Goal: Task Accomplishment & Management: Use online tool/utility

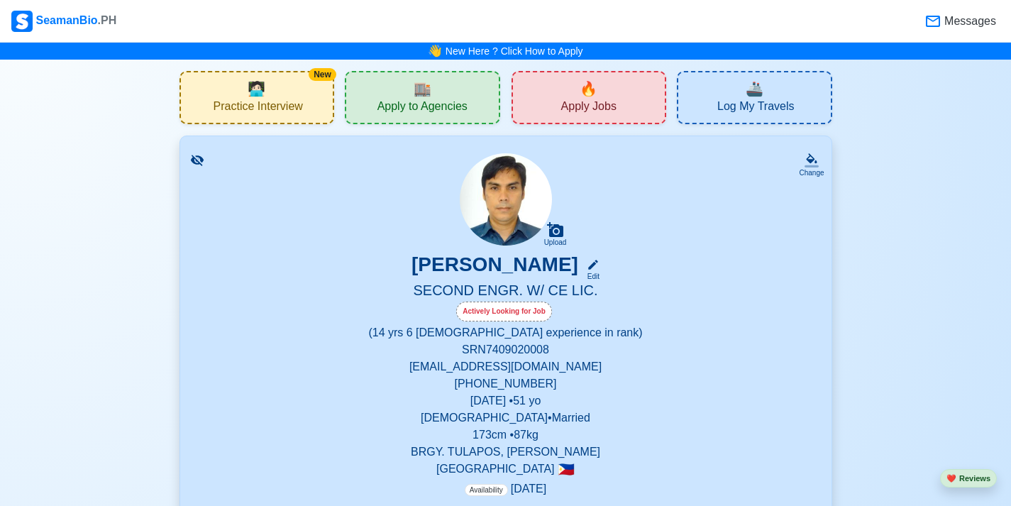
click at [199, 159] on icon at bounding box center [196, 160] width 13 height 11
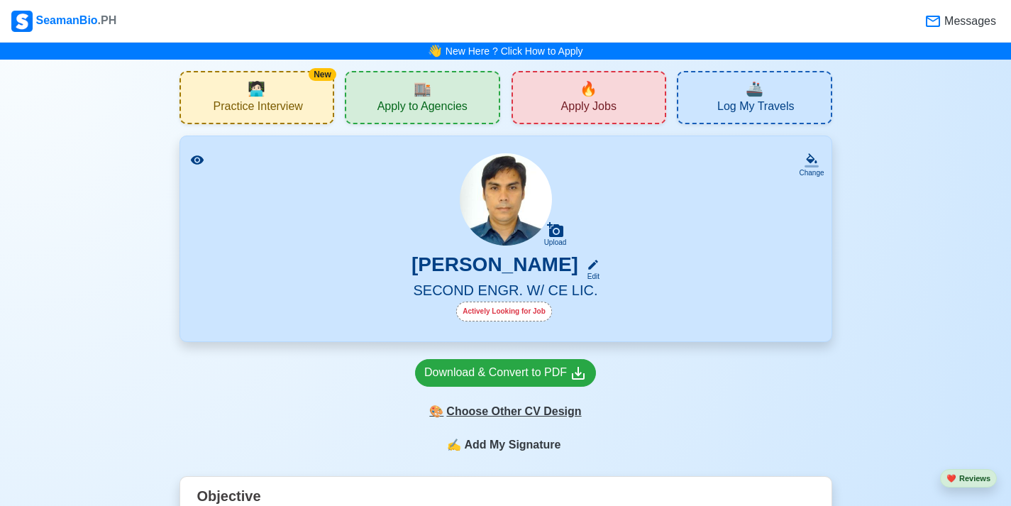
click at [521, 420] on div "🎨 Choose Other CV Design" at bounding box center [505, 411] width 181 height 27
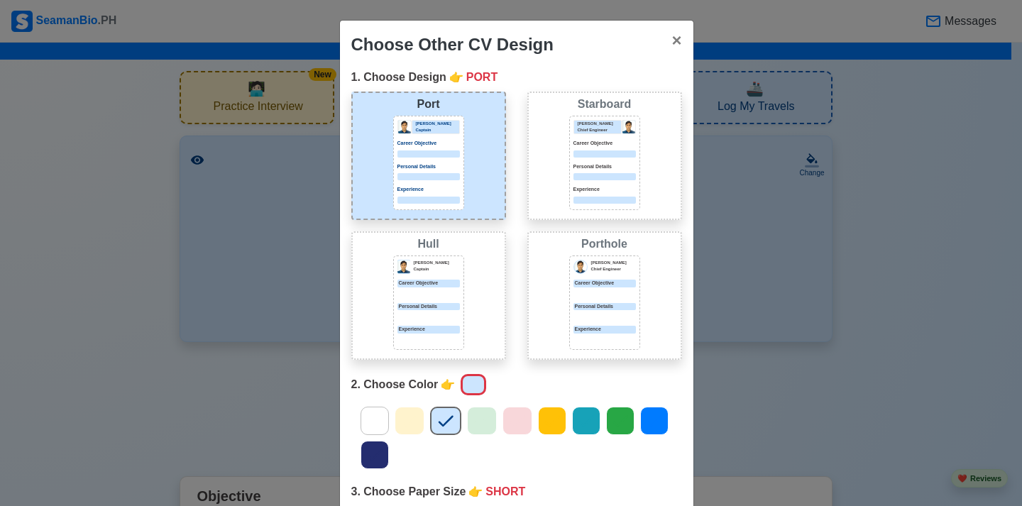
click at [423, 171] on div "Personal Details" at bounding box center [428, 172] width 62 height 18
drag, startPoint x: 585, startPoint y: 40, endPoint x: 592, endPoint y: 5, distance: 36.0
click at [592, 5] on div "Choose Other CV Design × Close 1. Choose Design 👉 PORT Port [PERSON_NAME] Capta…" at bounding box center [511, 253] width 1022 height 506
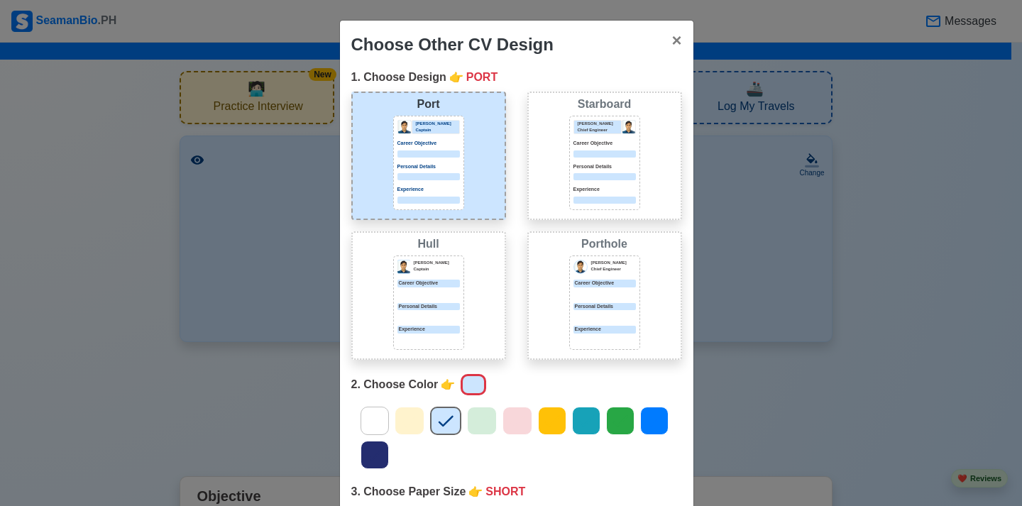
click at [439, 429] on icon at bounding box center [445, 420] width 21 height 21
click at [680, 45] on button "× Close" at bounding box center [676, 41] width 33 height 40
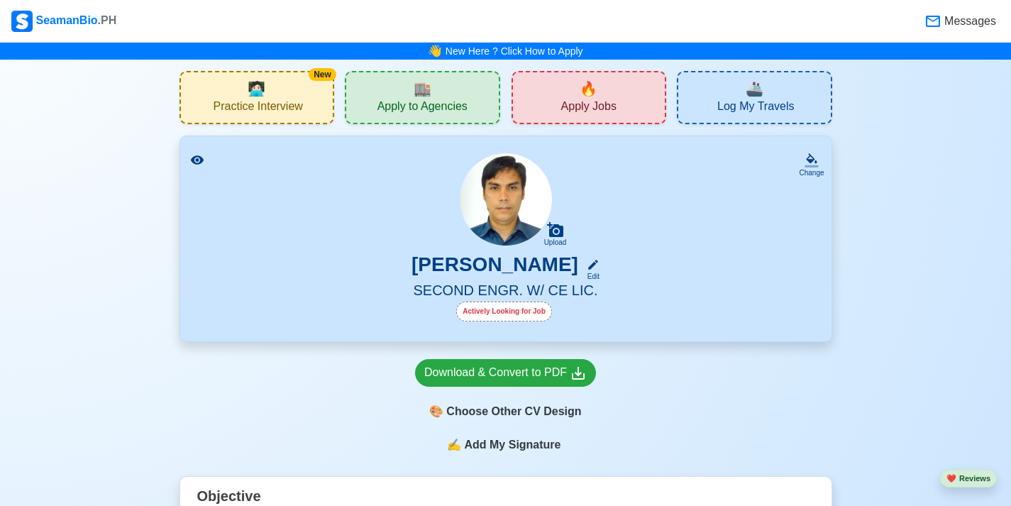
click at [272, 115] on span "Practice Interview" at bounding box center [258, 108] width 89 height 18
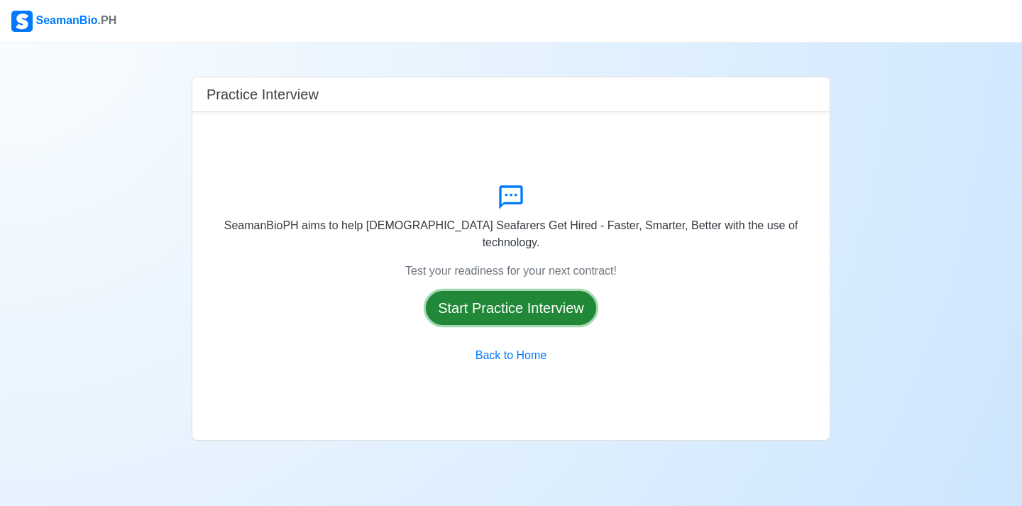
click at [546, 297] on button "Start Practice Interview" at bounding box center [511, 308] width 170 height 34
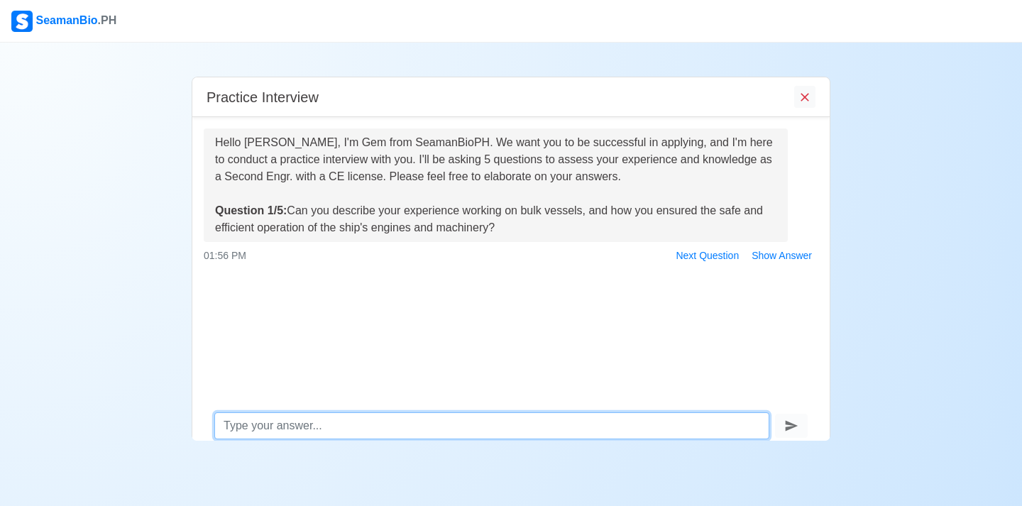
click at [282, 424] on textarea at bounding box center [491, 425] width 555 height 27
type textarea "D"
type textarea "m"
click at [675, 431] on textarea "May expertise on my experience are to monitor the PMS schedule of the engine an…" at bounding box center [491, 425] width 555 height 27
click at [742, 431] on textarea "May expertise on my experience are to monitor the PMS schedule of the engine an…" at bounding box center [491, 425] width 555 height 27
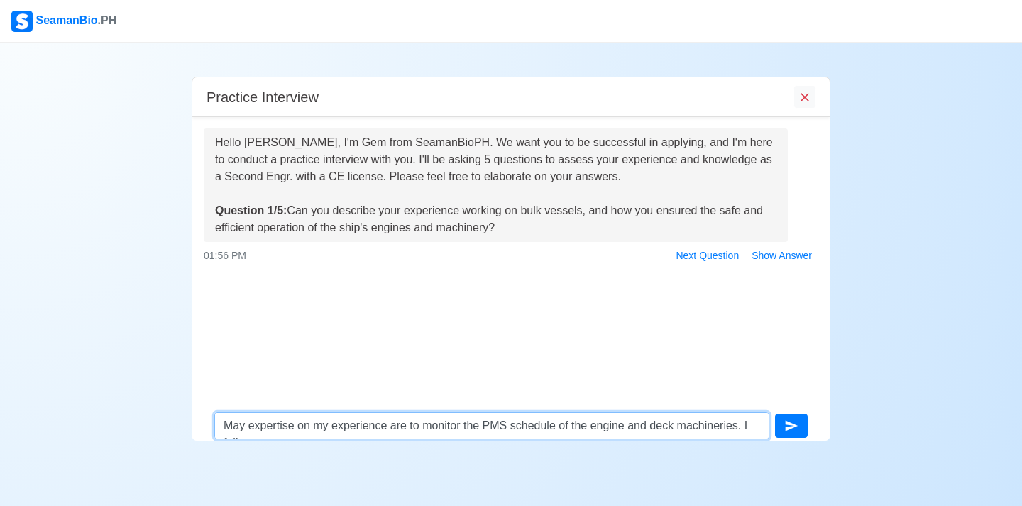
scroll to position [11, 0]
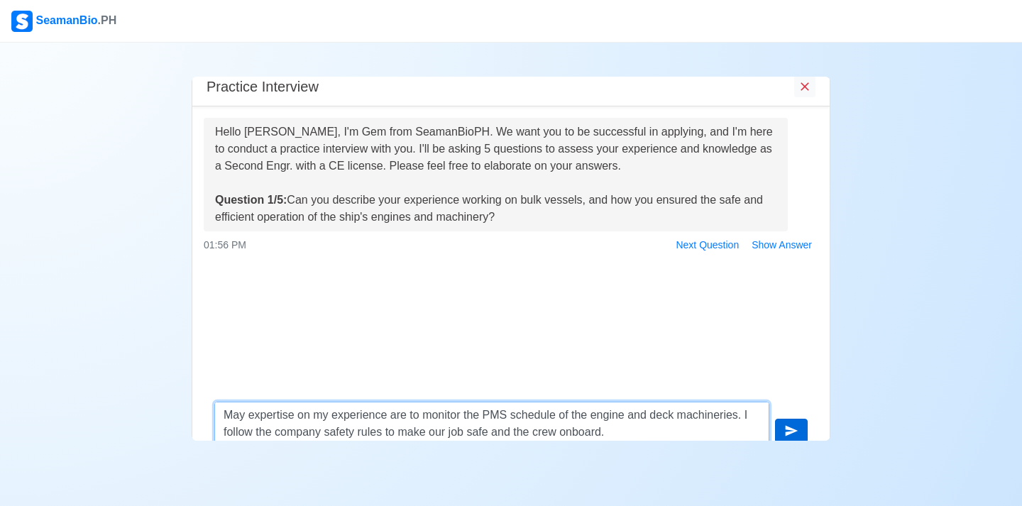
type textarea "May expertise on my experience are to monitor the PMS schedule of the engine an…"
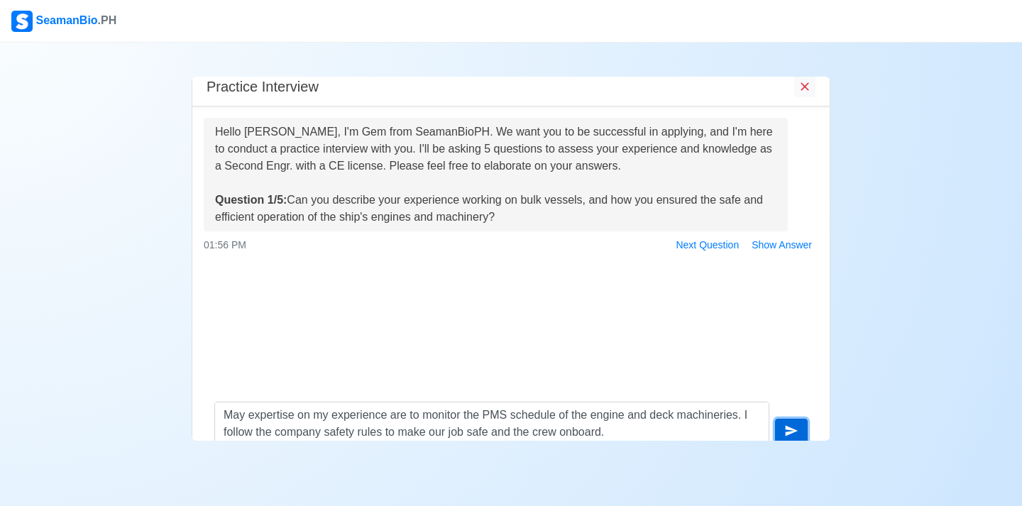
click at [794, 429] on icon "submit" at bounding box center [791, 431] width 14 height 14
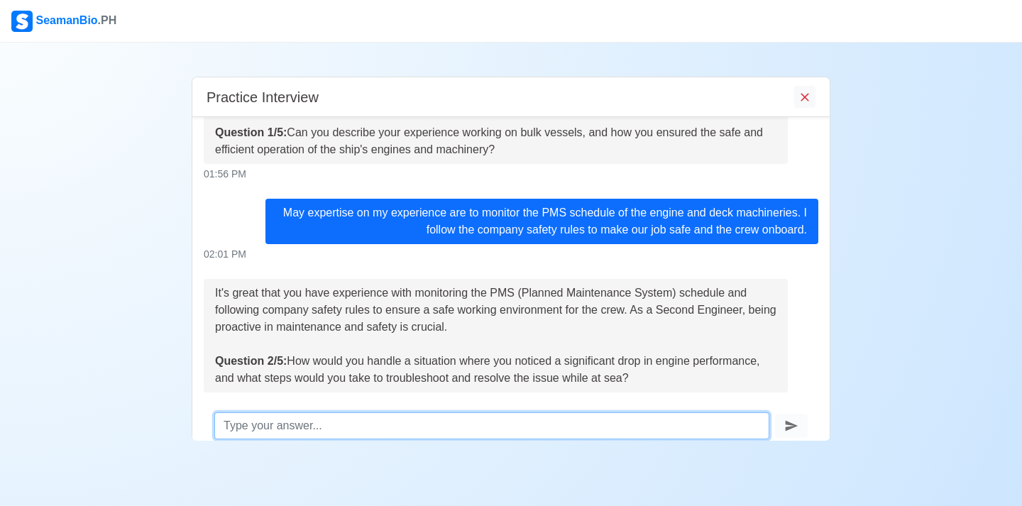
scroll to position [140, 0]
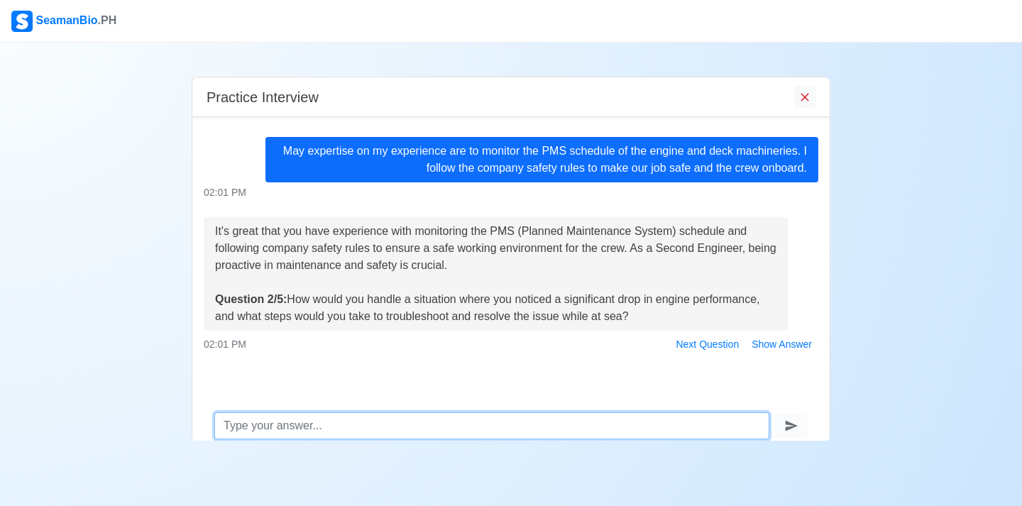
click at [295, 431] on textarea at bounding box center [491, 425] width 555 height 27
click at [233, 426] on textarea "Ifthis situation" at bounding box center [491, 425] width 555 height 27
type textarea "In this situation oftrouble"
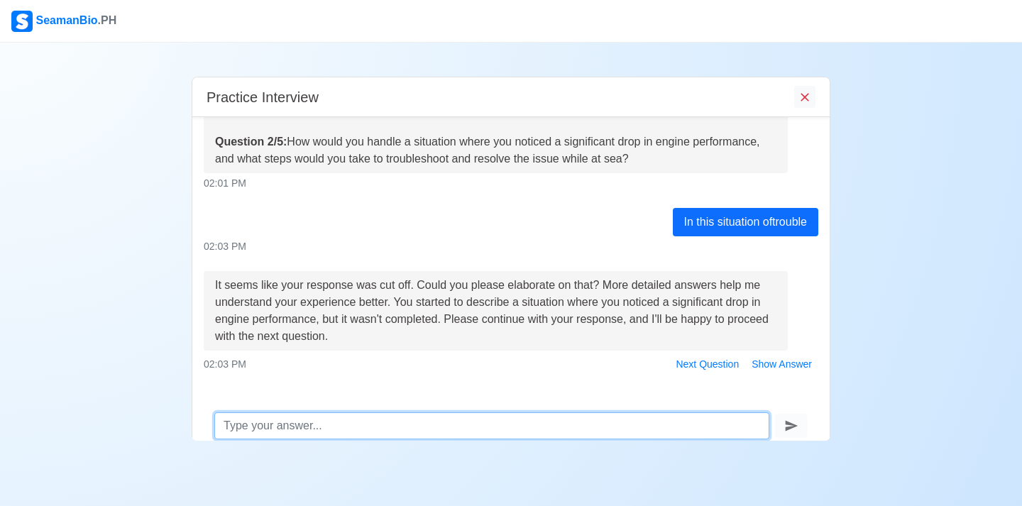
scroll to position [308, 0]
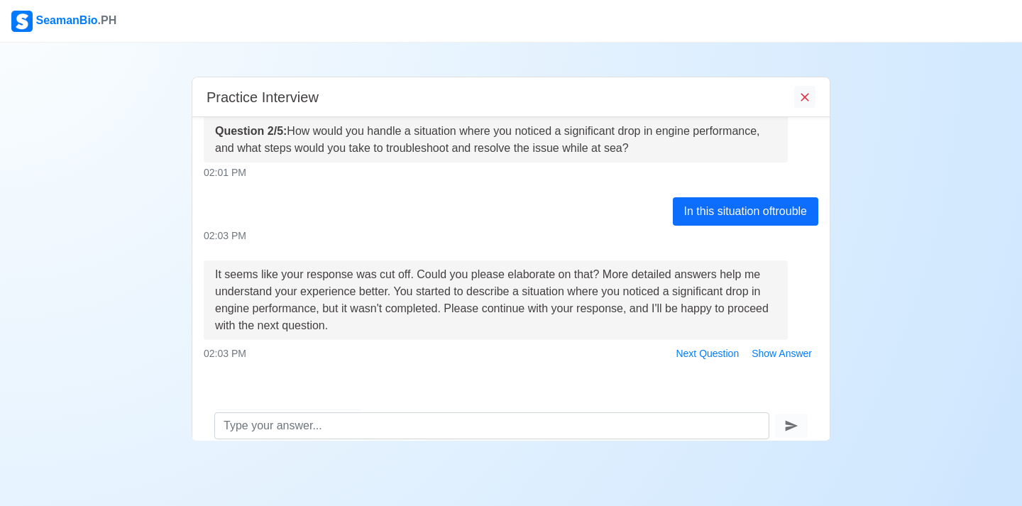
click at [703, 214] on div "In this situation oftrouble" at bounding box center [745, 211] width 145 height 28
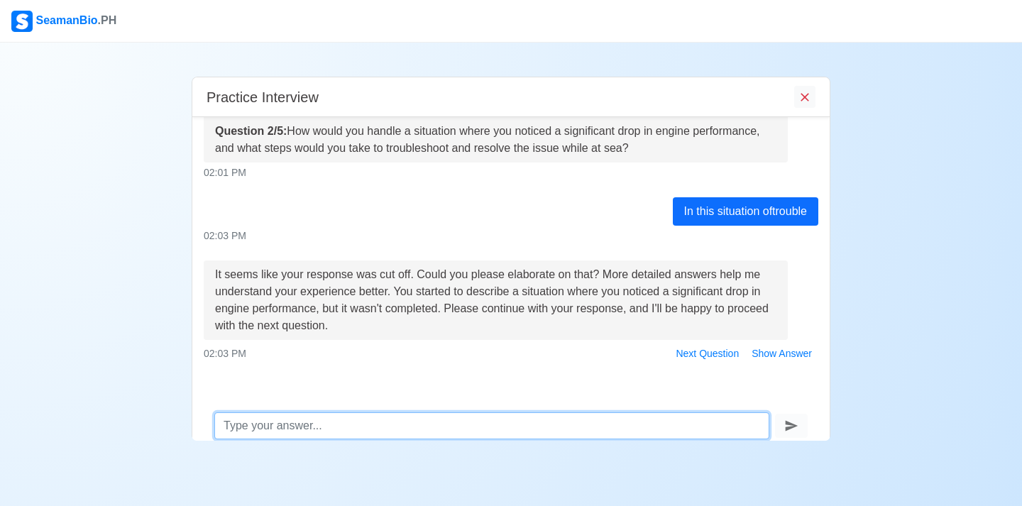
click at [358, 429] on textarea at bounding box center [491, 425] width 555 height 27
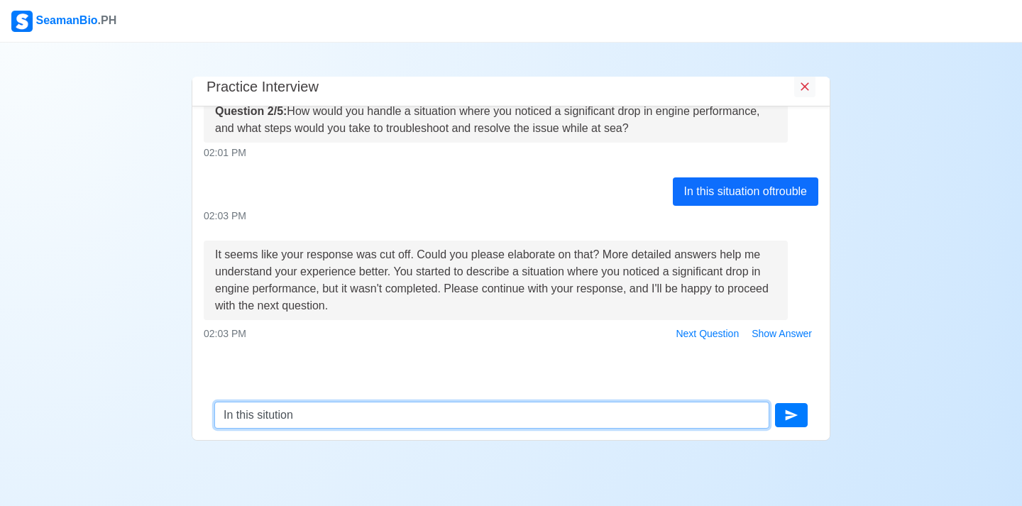
drag, startPoint x: 358, startPoint y: 429, endPoint x: 272, endPoint y: 416, distance: 87.5
click at [272, 416] on textarea "In this sitution" at bounding box center [491, 415] width 555 height 27
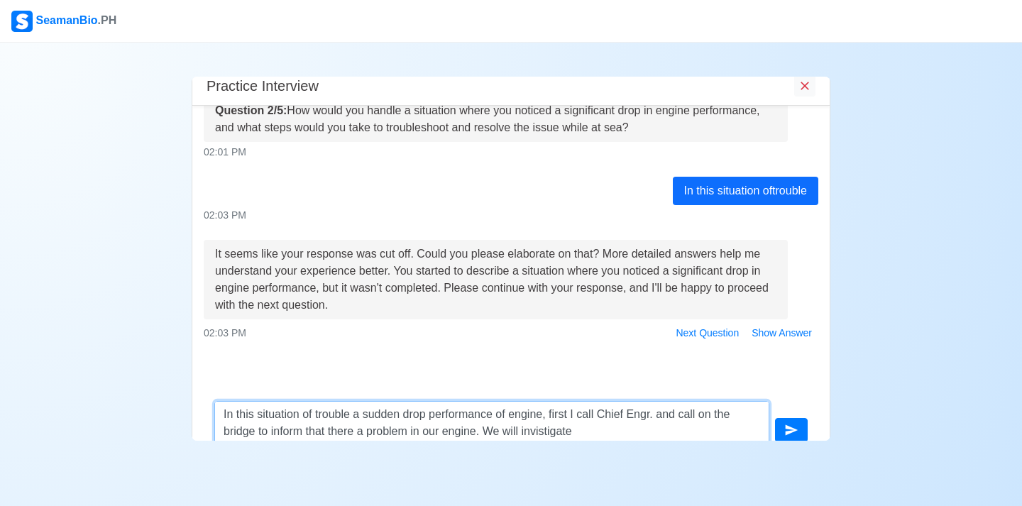
click at [557, 433] on textarea "In this situation of trouble a sudden drop performance of engine, first I call …" at bounding box center [491, 422] width 555 height 43
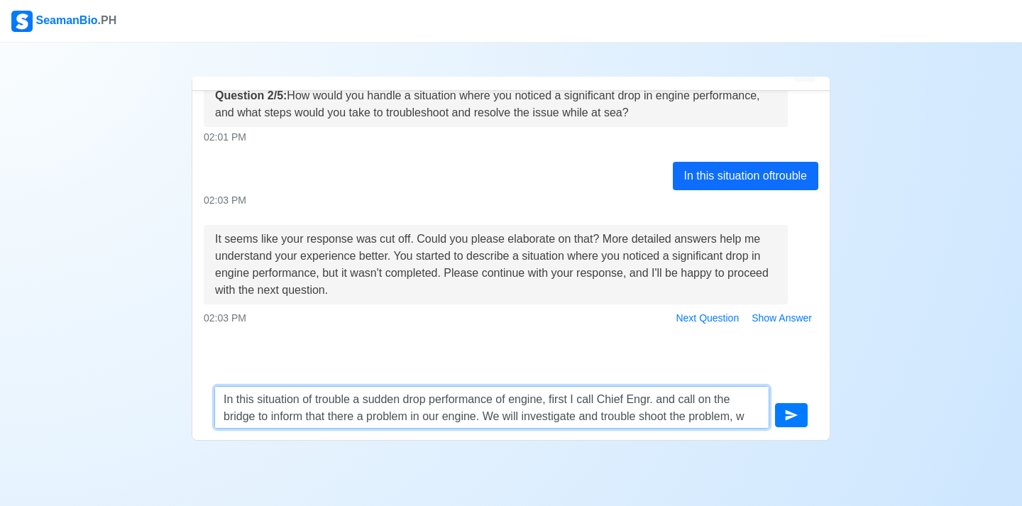
scroll to position [28, 0]
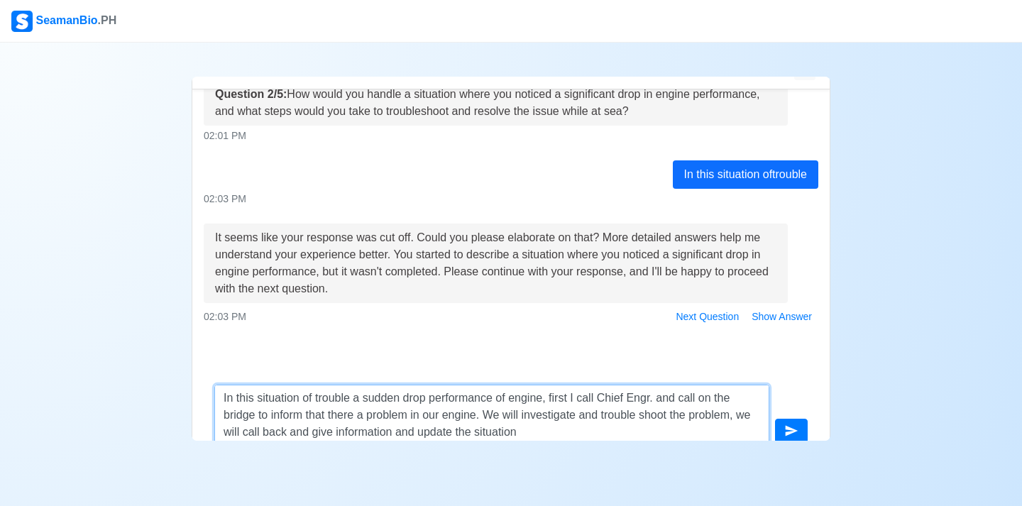
type textarea "In this situation of trouble a sudden drop performance of engine, first I call …"
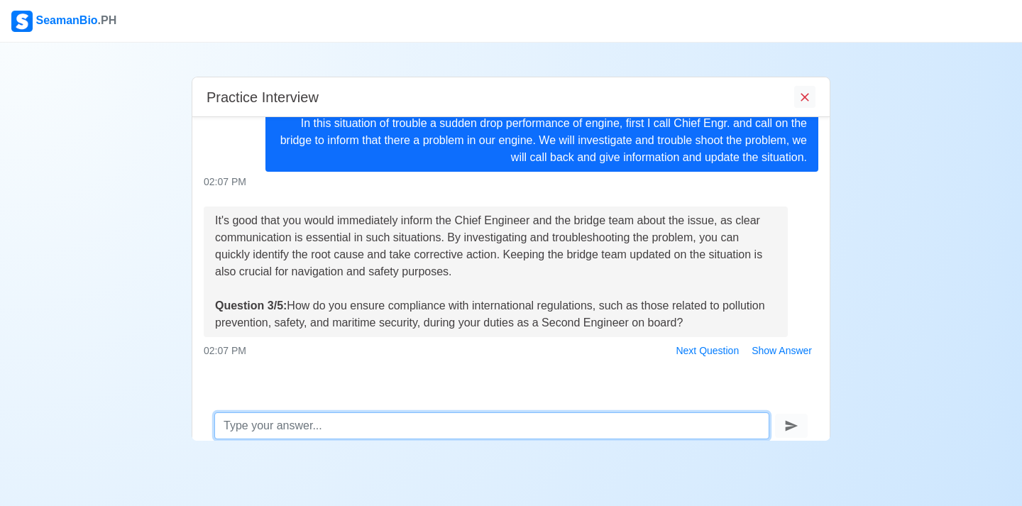
scroll to position [580, 0]
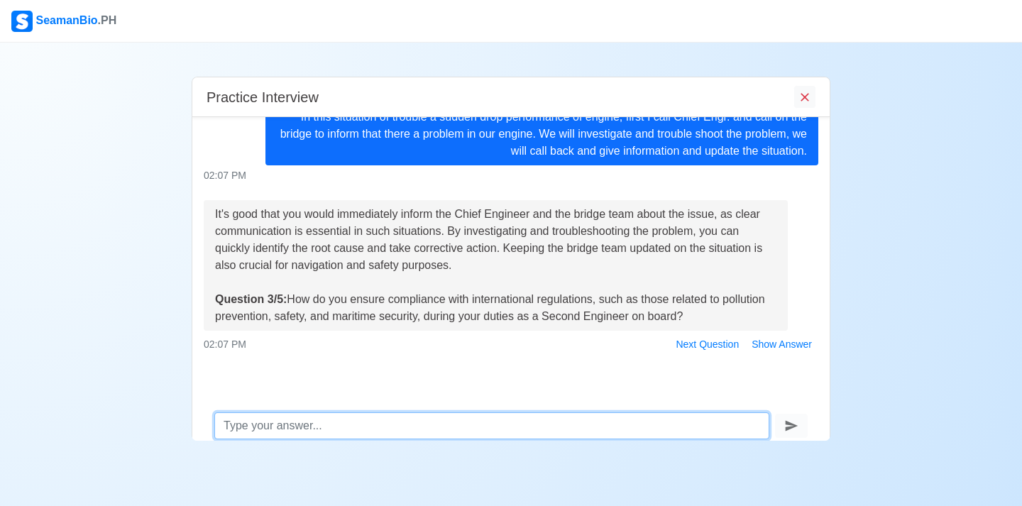
click at [272, 431] on textarea at bounding box center [491, 425] width 555 height 27
type textarea "T"
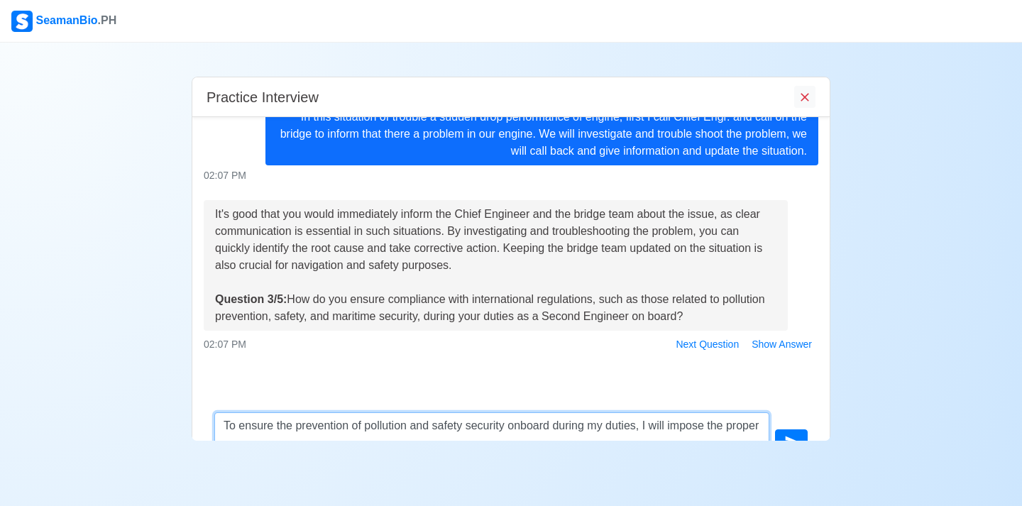
scroll to position [11, 0]
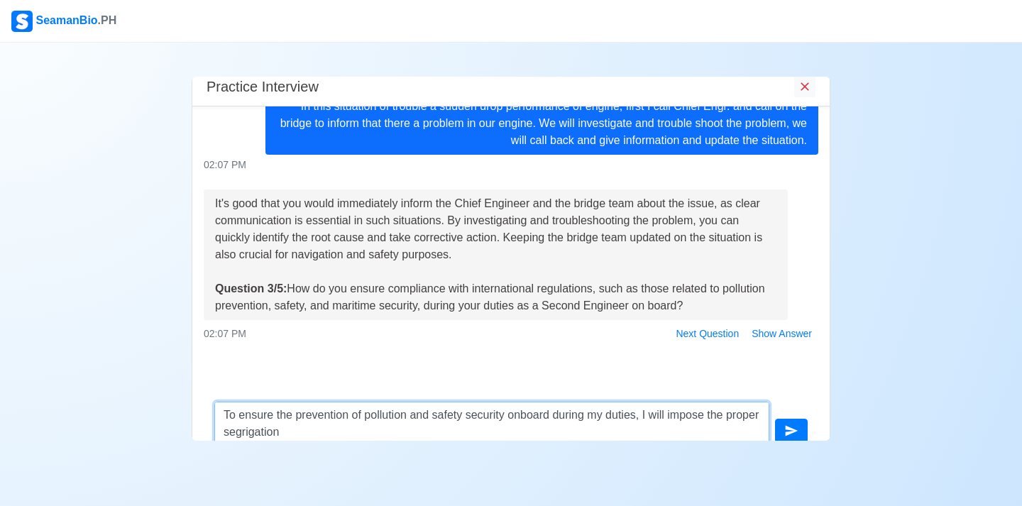
click at [281, 436] on textarea "To ensure the prevention of pollution and safety security onboard during my dut…" at bounding box center [491, 423] width 555 height 43
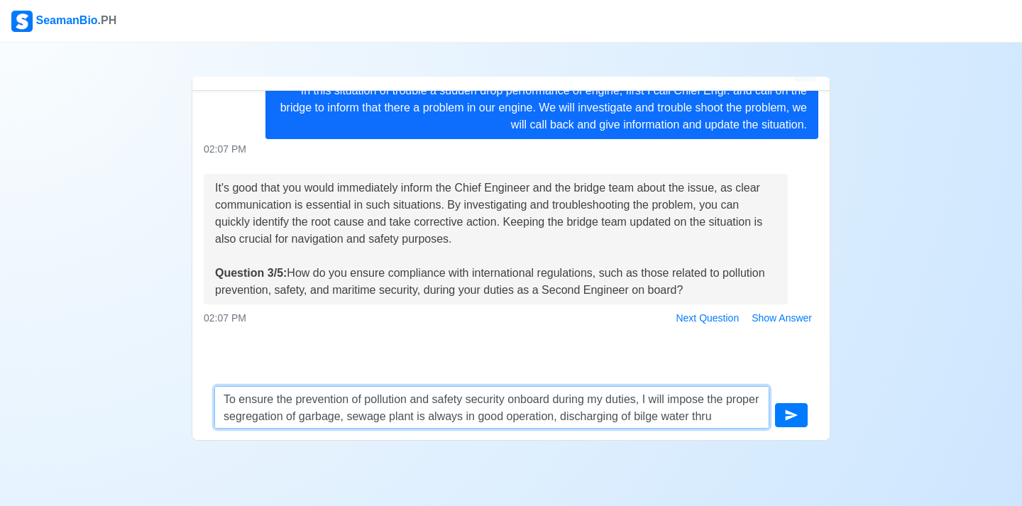
scroll to position [28, 0]
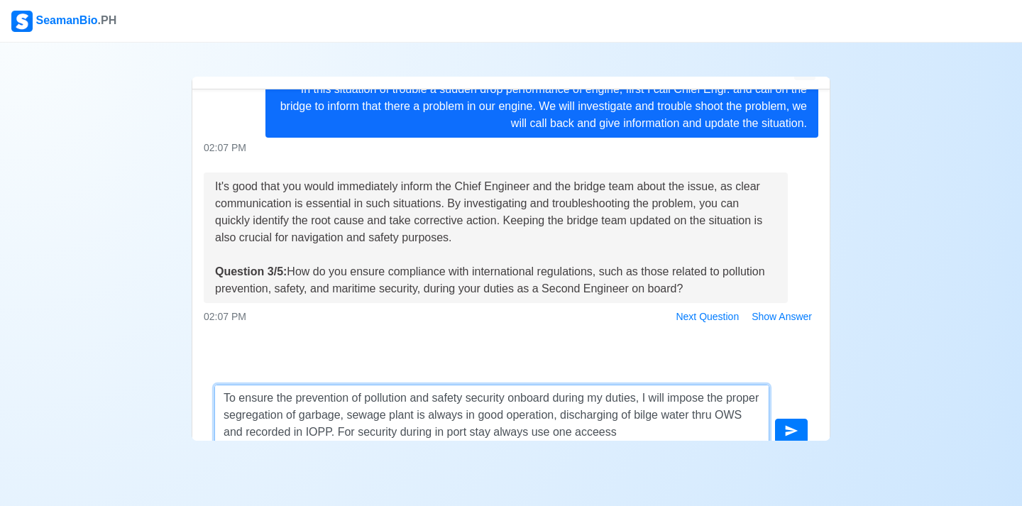
click at [640, 433] on textarea "To ensure the prevention of pollution and safety security onboard during my dut…" at bounding box center [491, 415] width 555 height 60
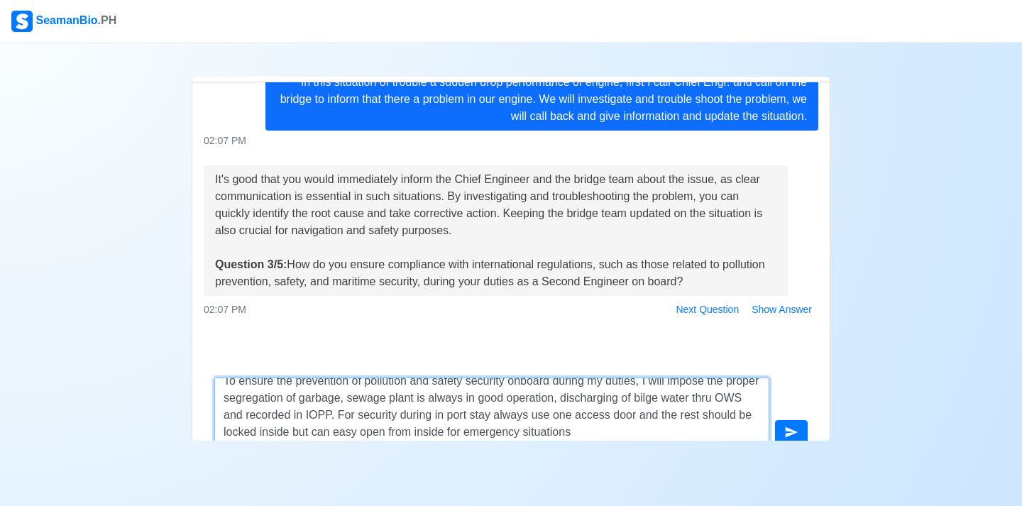
type textarea "To ensure the prevention of pollution and safety security onboard during my dut…"
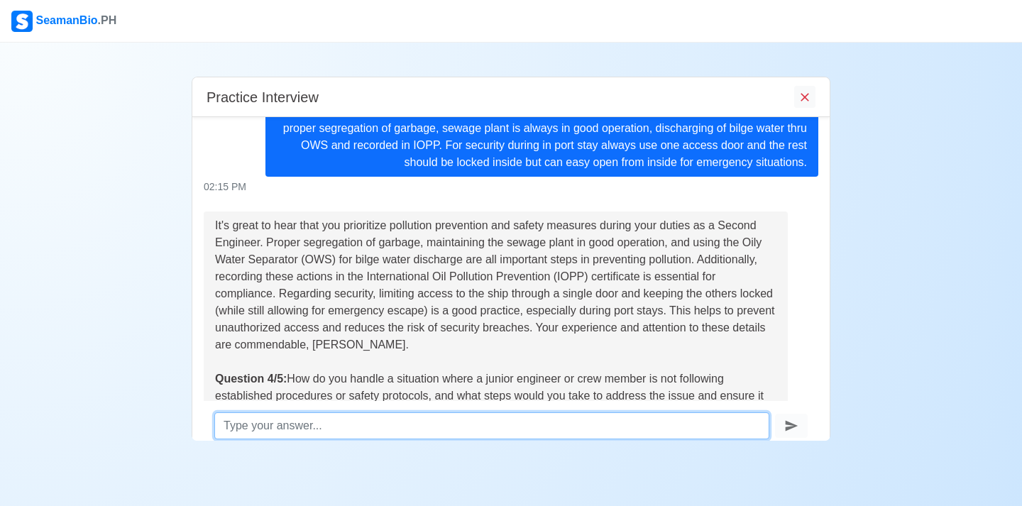
scroll to position [942, 0]
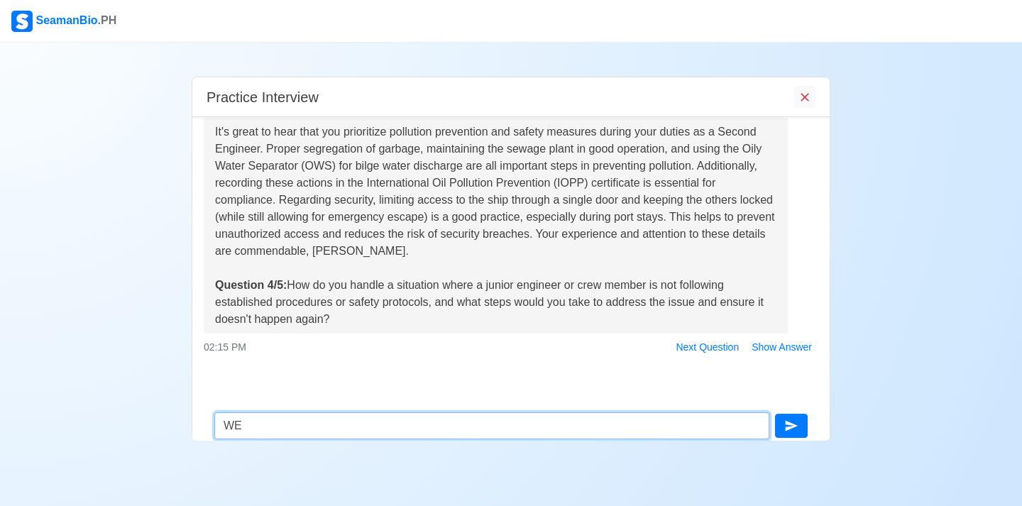
type textarea "W"
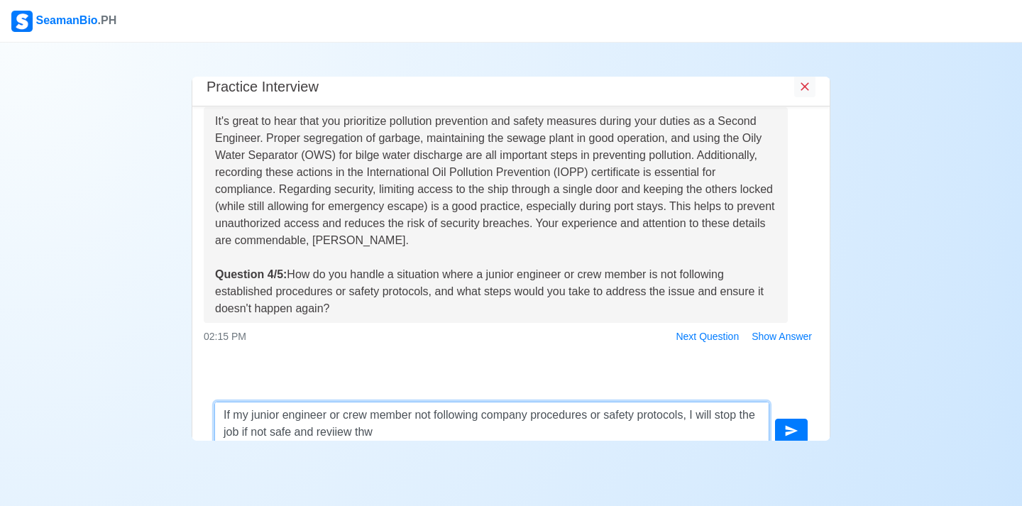
click at [358, 436] on textarea "If my junior engineer or crew member not following company procedures or safety…" at bounding box center [491, 423] width 555 height 43
click at [401, 430] on textarea "If my junior engineer or crew member not following company procedures or safety…" at bounding box center [491, 423] width 555 height 43
type textarea "If my junior engineer or crew member not following company procedures or safety…"
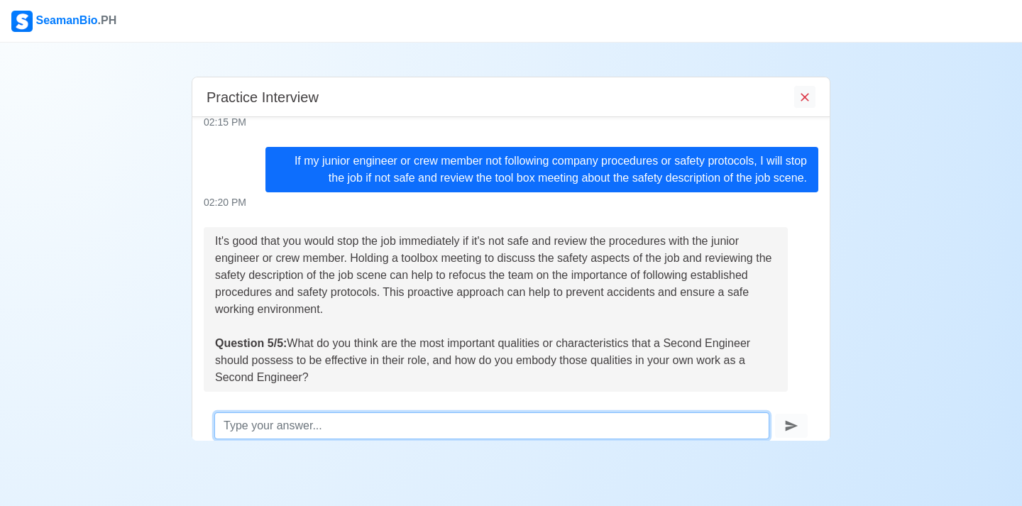
scroll to position [1221, 0]
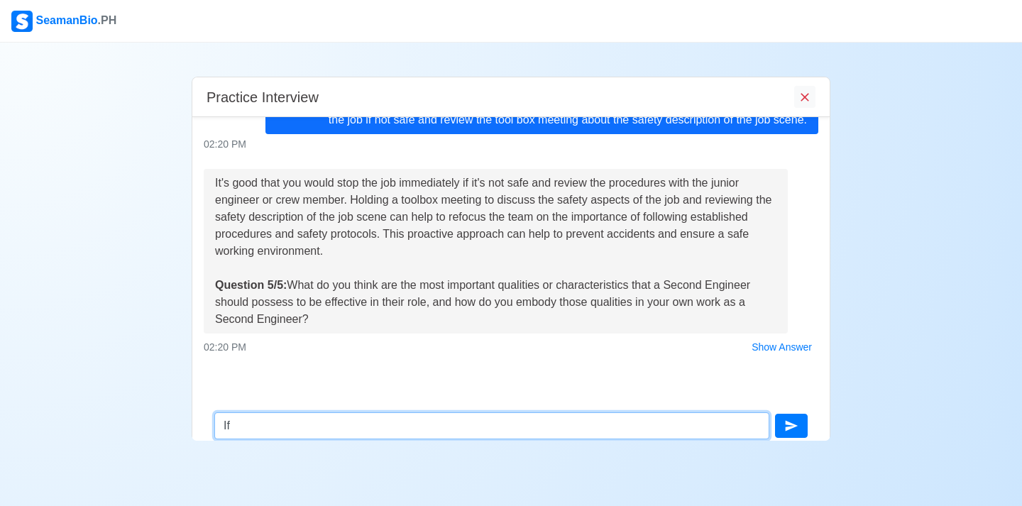
type textarea "I"
type textarea "A"
click at [443, 429] on textarea "For a Good Quality of Second Engineer you should be a" at bounding box center [491, 425] width 555 height 27
click at [484, 434] on textarea "For a Good Quality of Second Engineer should be a" at bounding box center [491, 425] width 555 height 27
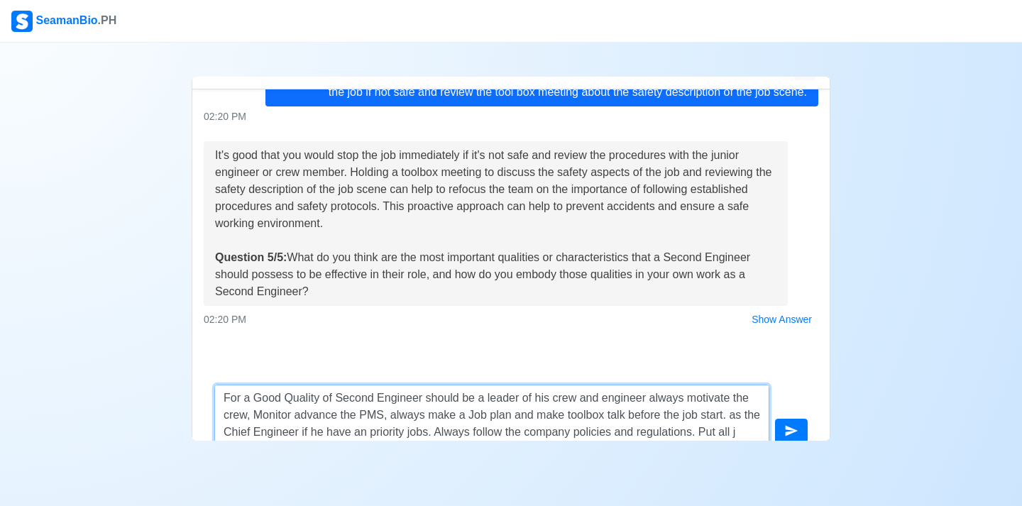
scroll to position [35, 0]
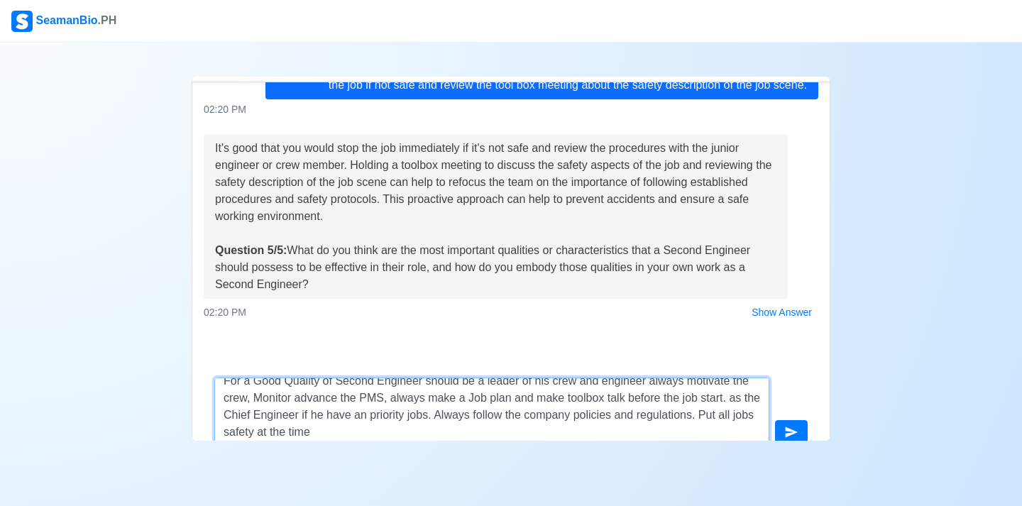
type textarea "For a Good Quality of Second Engineer should be a leader of his crew and engine…"
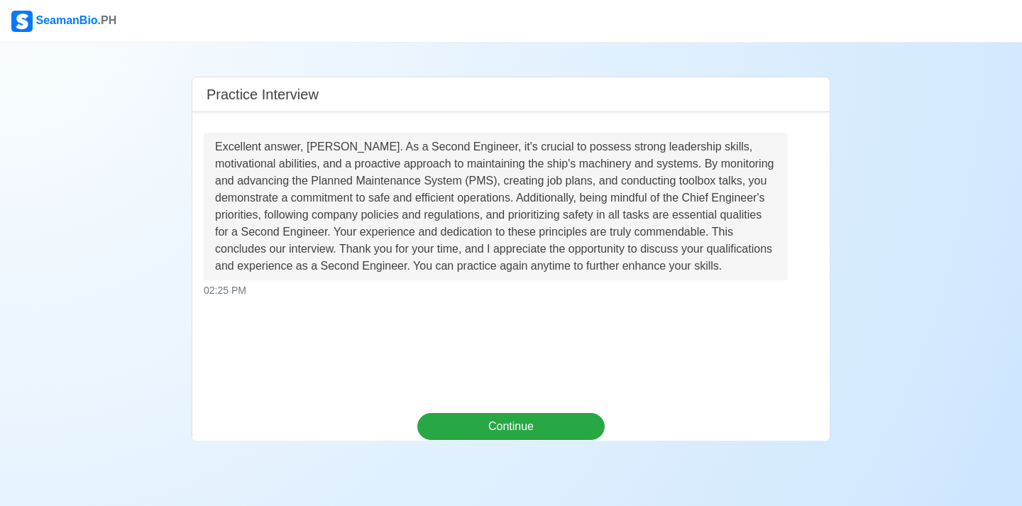
scroll to position [1583, 0]
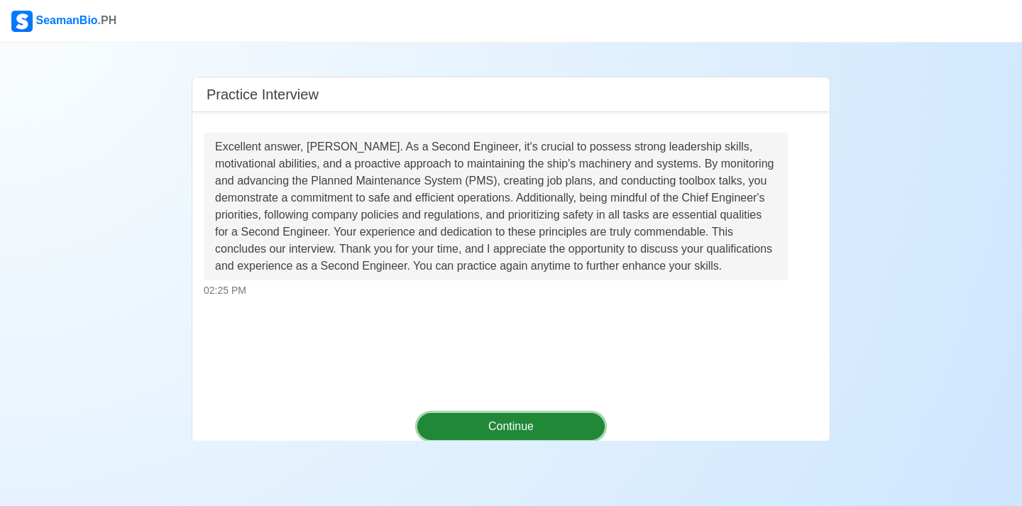
click at [565, 426] on button "Continue" at bounding box center [511, 426] width 188 height 27
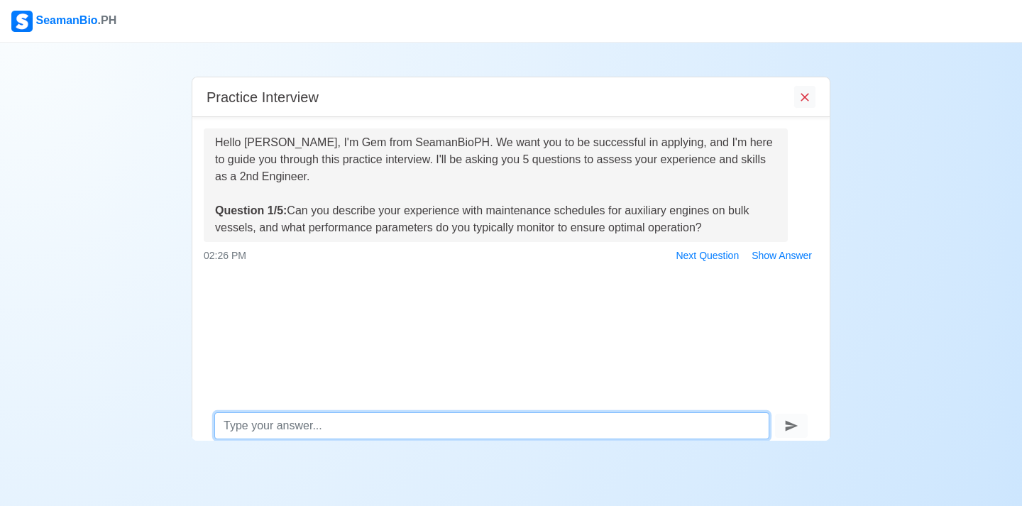
scroll to position [11, 0]
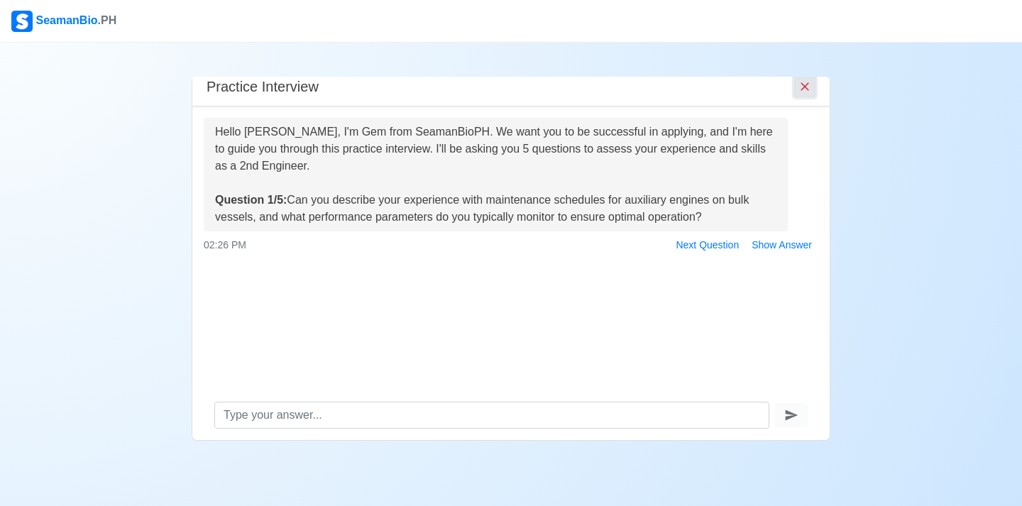
click at [807, 89] on icon "End Interview" at bounding box center [804, 86] width 9 height 9
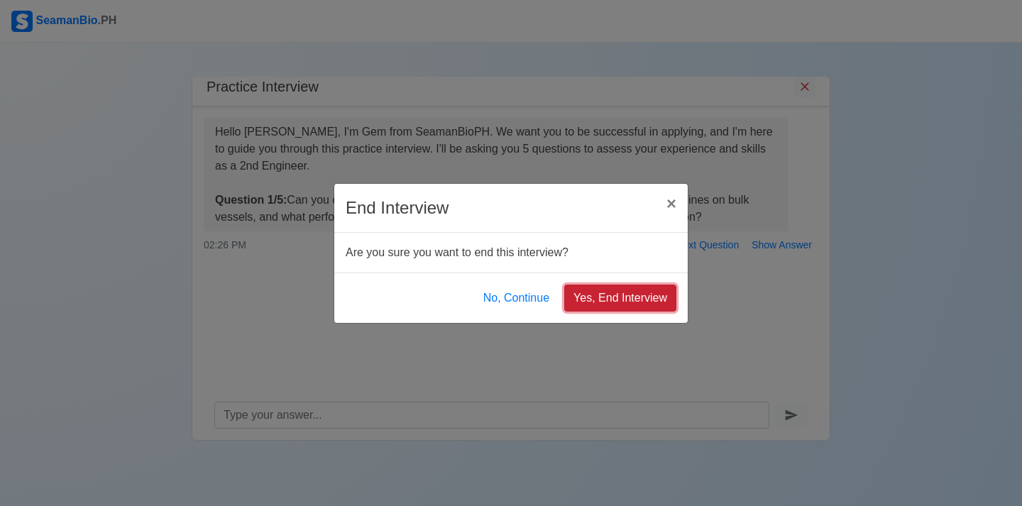
click at [624, 299] on button "Yes, End Interview" at bounding box center [620, 298] width 112 height 27
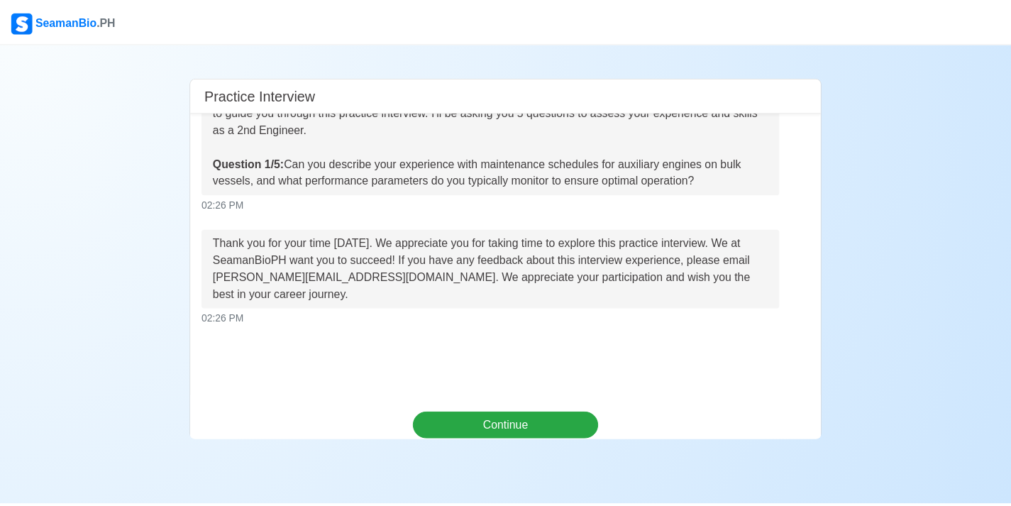
scroll to position [0, 0]
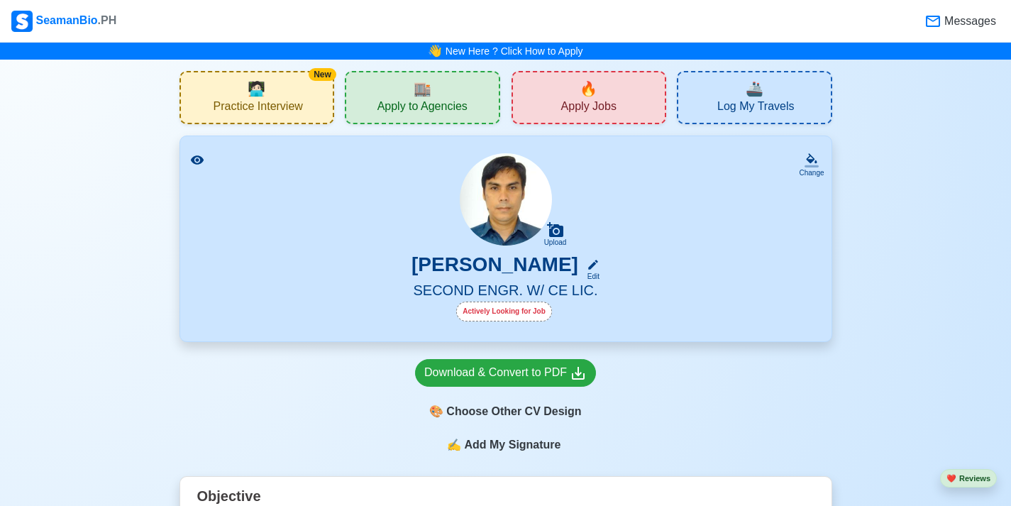
click at [457, 101] on span "Apply to Agencies" at bounding box center [422, 108] width 90 height 18
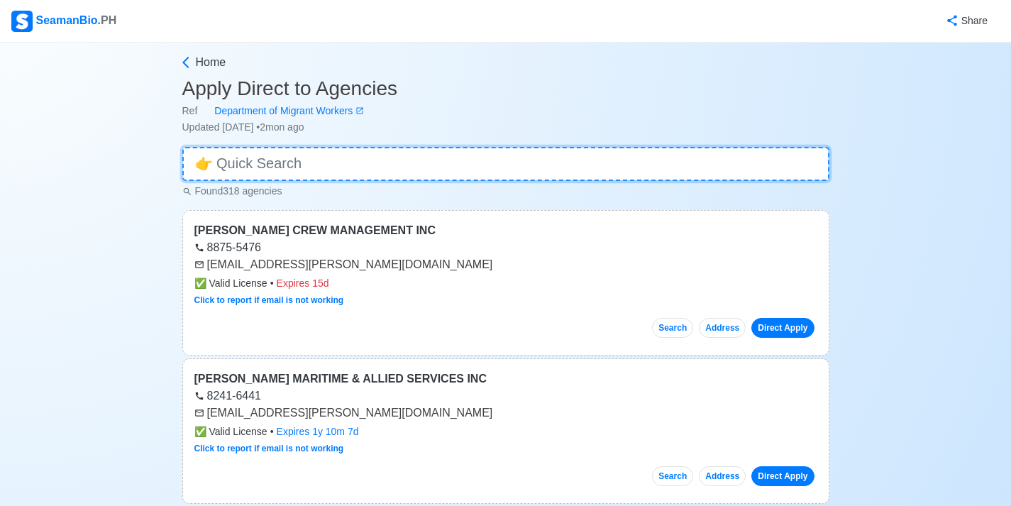
click at [353, 164] on input at bounding box center [505, 164] width 647 height 34
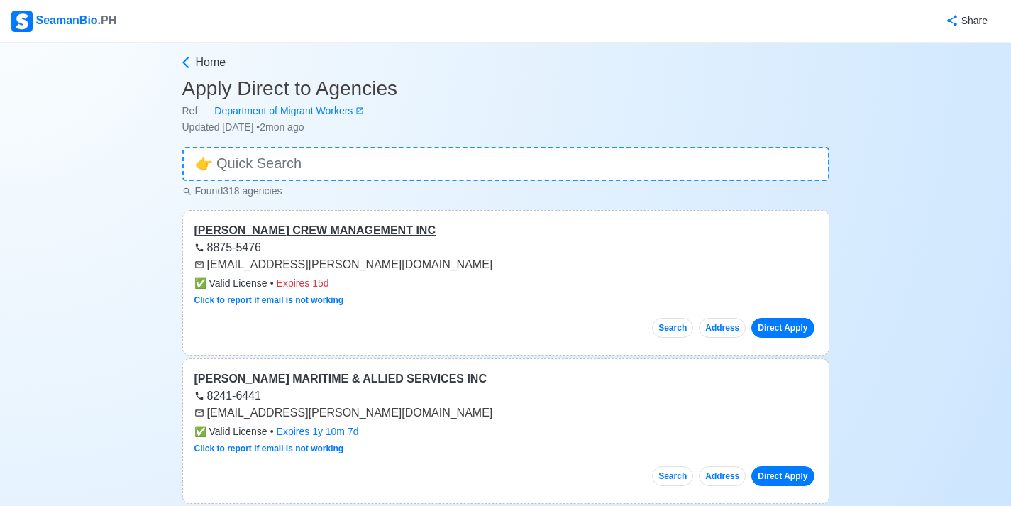
click at [474, 227] on div "[PERSON_NAME] CREW MANAGEMENT INC" at bounding box center [505, 230] width 623 height 17
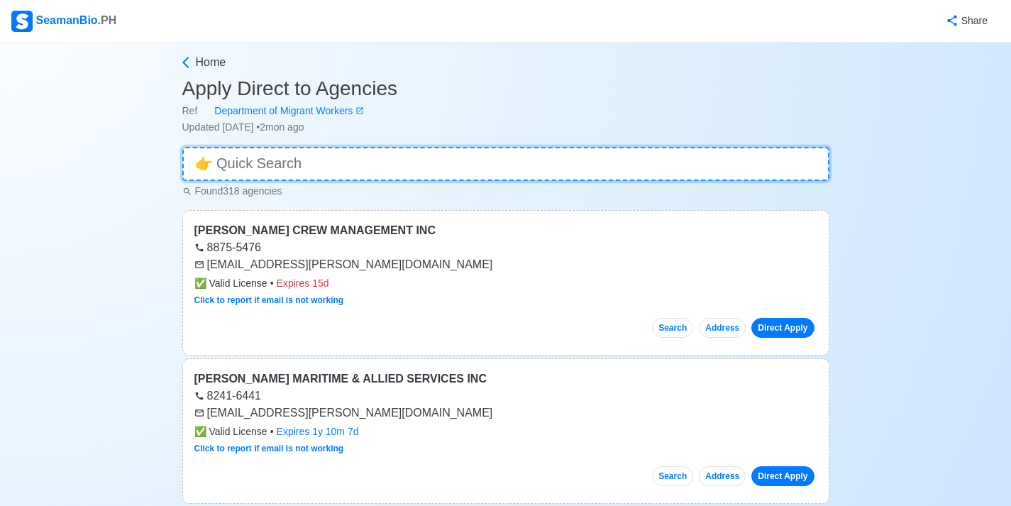
click at [320, 163] on input at bounding box center [505, 164] width 647 height 34
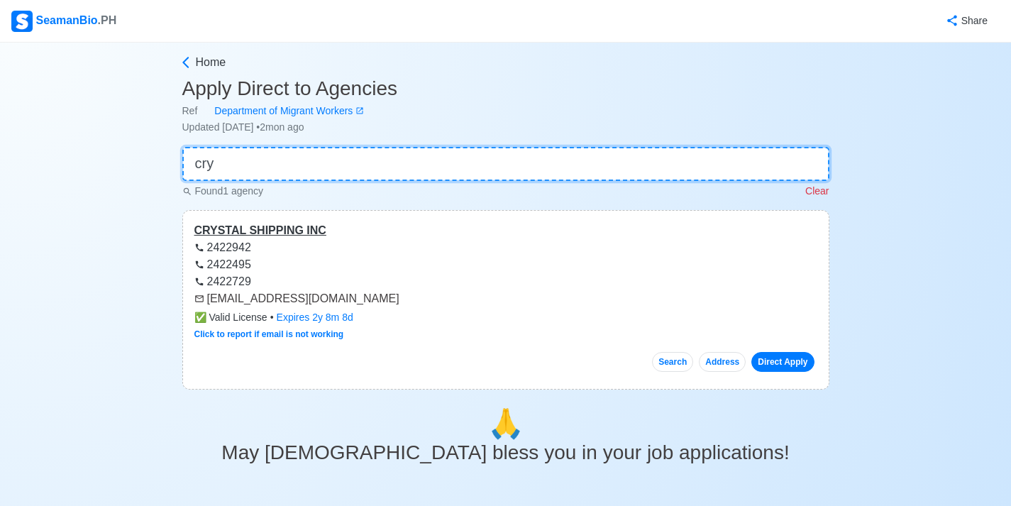
type input "cry"
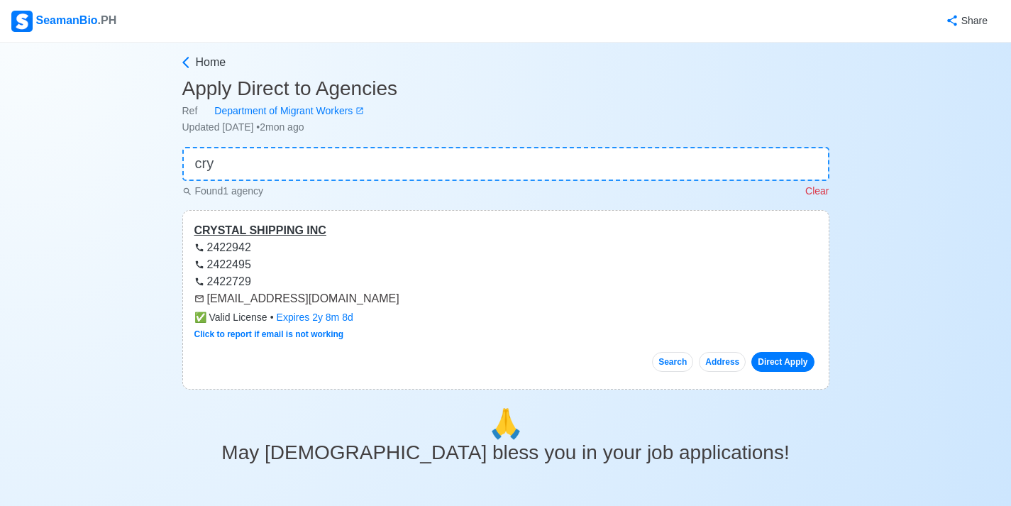
click at [321, 227] on div "CRYSTAL SHIPPING INC" at bounding box center [505, 230] width 623 height 17
click at [783, 358] on link "Direct Apply" at bounding box center [782, 362] width 62 height 20
click at [768, 363] on link "Direct Apply" at bounding box center [782, 362] width 62 height 20
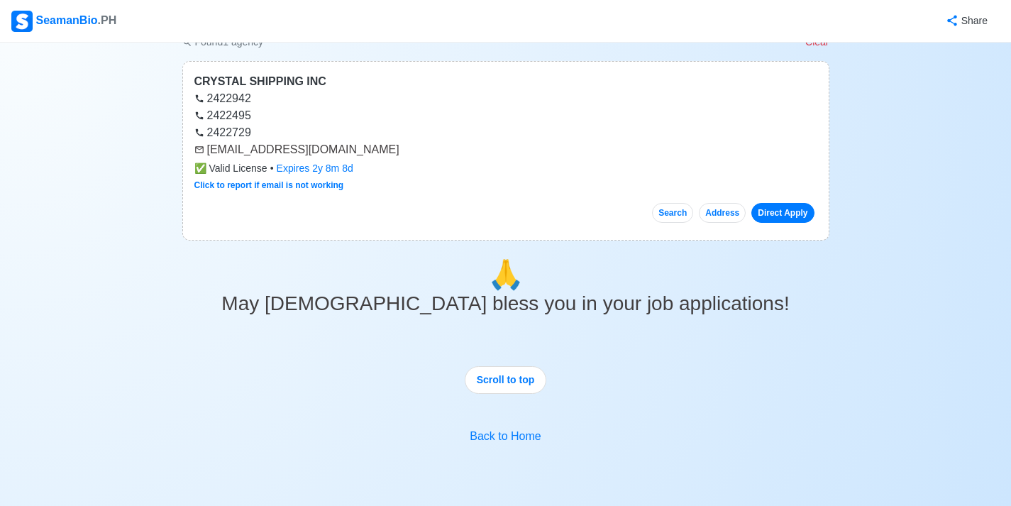
scroll to position [298, 0]
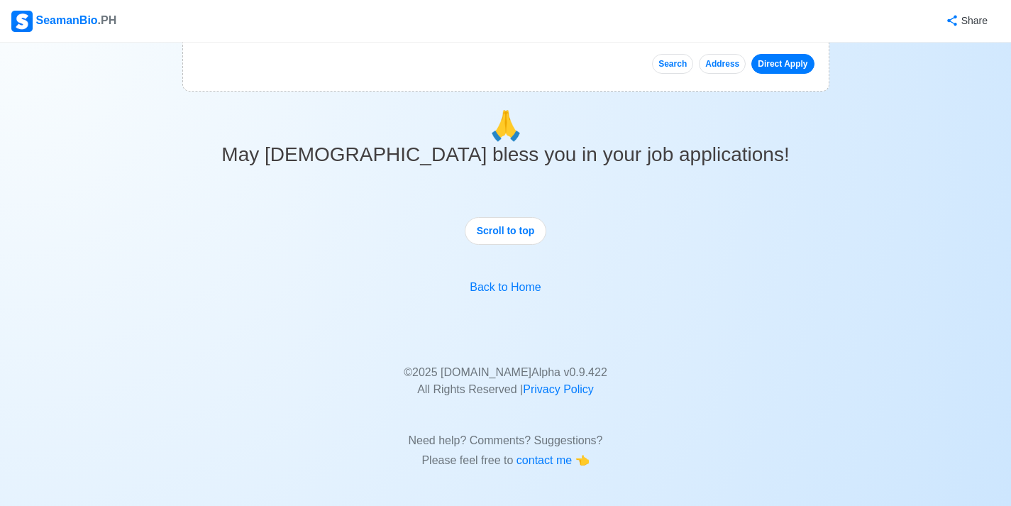
click at [875, 299] on div "Home Apply Direct to Agencies Ref Department of Migrant Workers Updated [DATE] …" at bounding box center [505, 108] width 1011 height 727
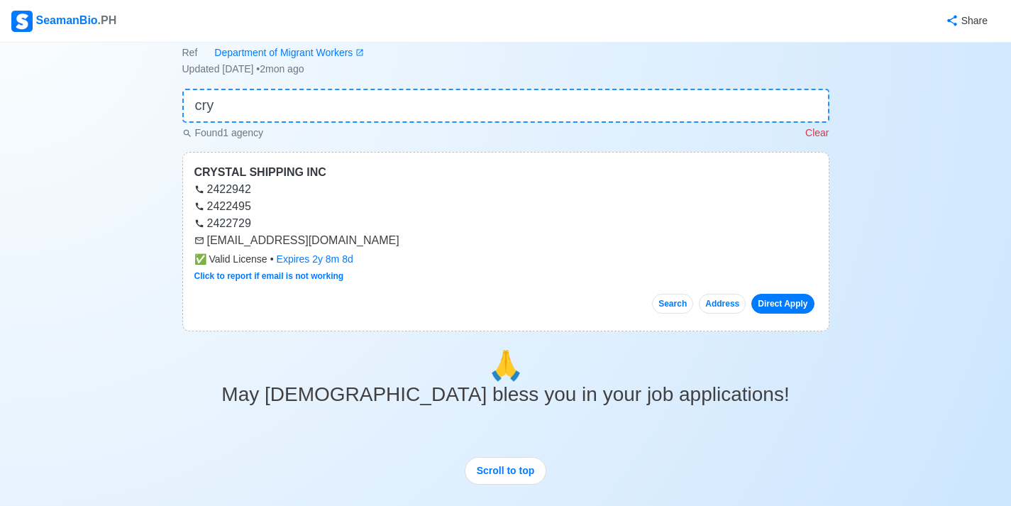
scroll to position [0, 0]
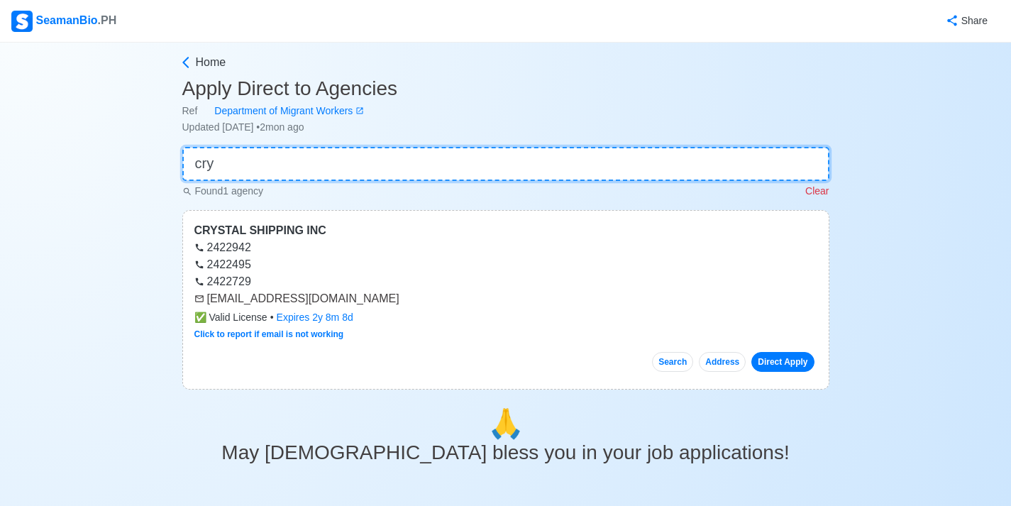
click at [307, 161] on input "cry" at bounding box center [505, 164] width 647 height 34
